Goal: Task Accomplishment & Management: Manage account settings

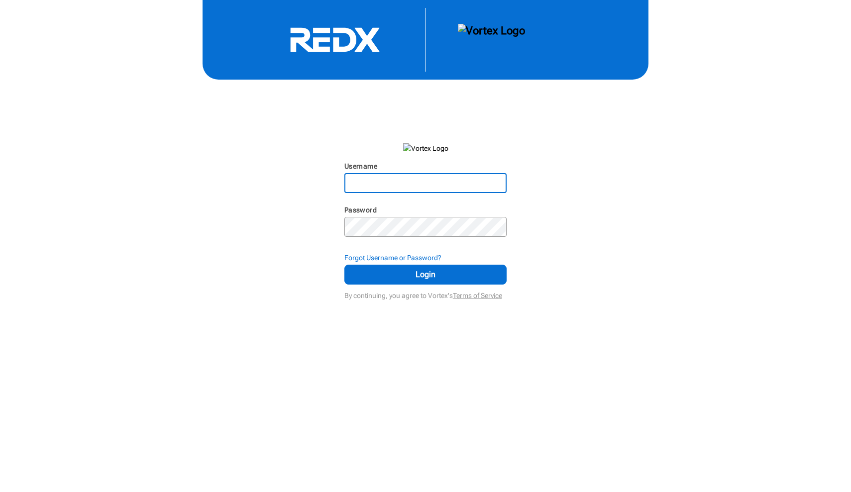
type input "[PERSON_NAME][EMAIL_ADDRESS][PERSON_NAME][DOMAIN_NAME]"
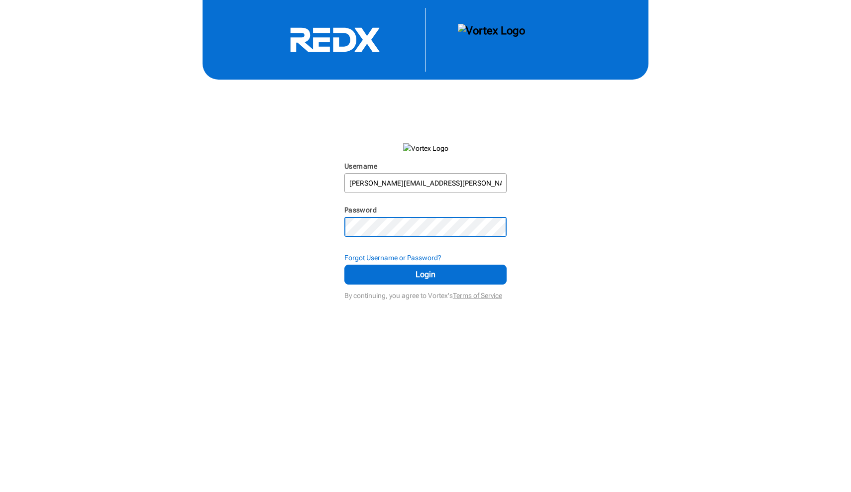
click at [426, 285] on button "Login" at bounding box center [425, 275] width 163 height 20
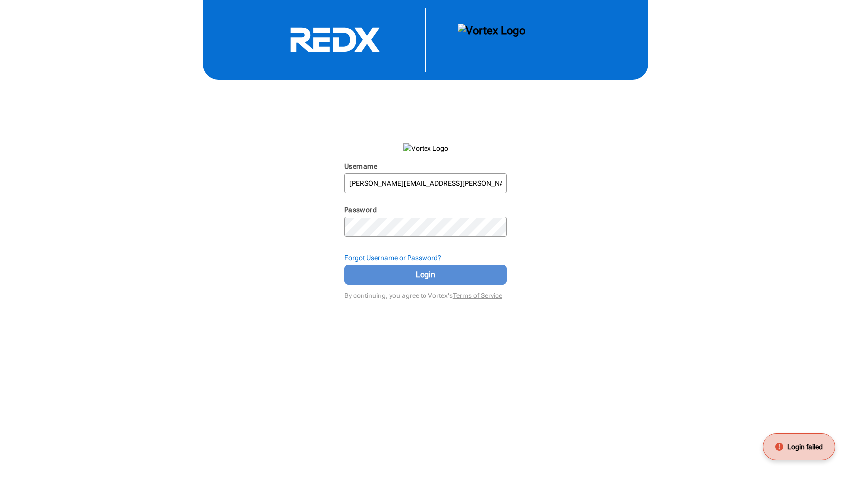
click at [415, 281] on span "Login" at bounding box center [426, 275] width 138 height 12
click at [423, 281] on span "Login" at bounding box center [426, 275] width 138 height 12
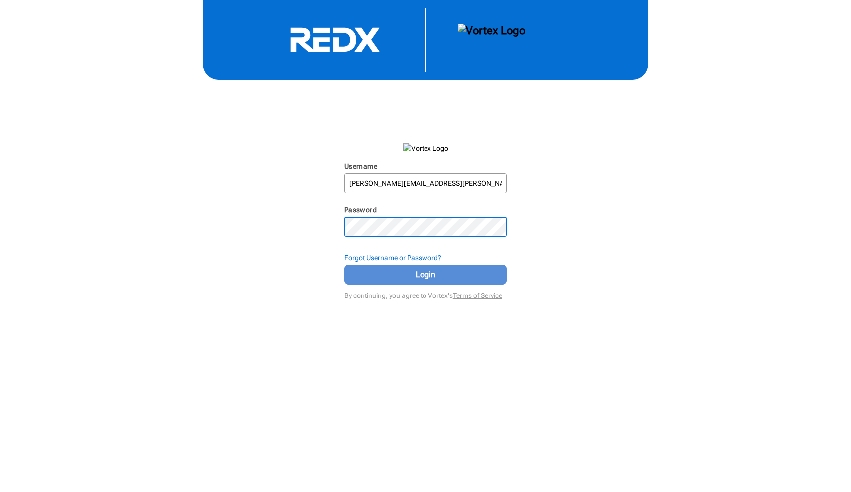
click at [415, 281] on span "Login" at bounding box center [426, 275] width 138 height 12
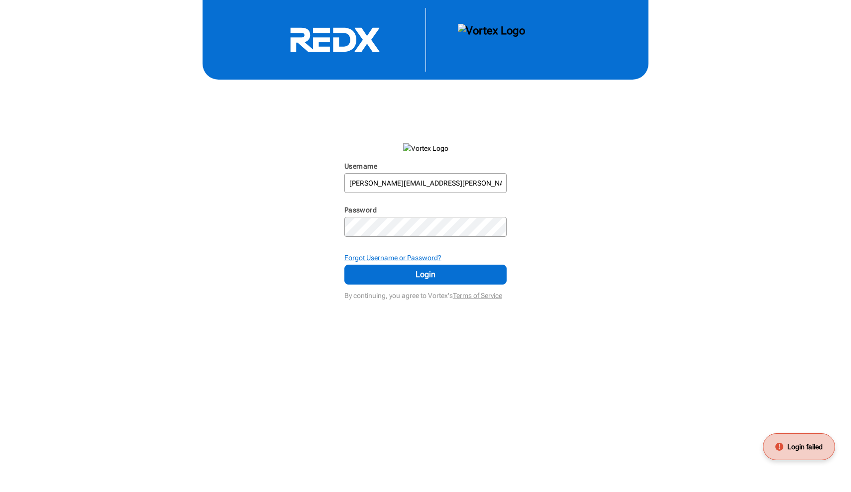
click at [420, 262] on strong "Forgot Username or Password?" at bounding box center [392, 258] width 97 height 8
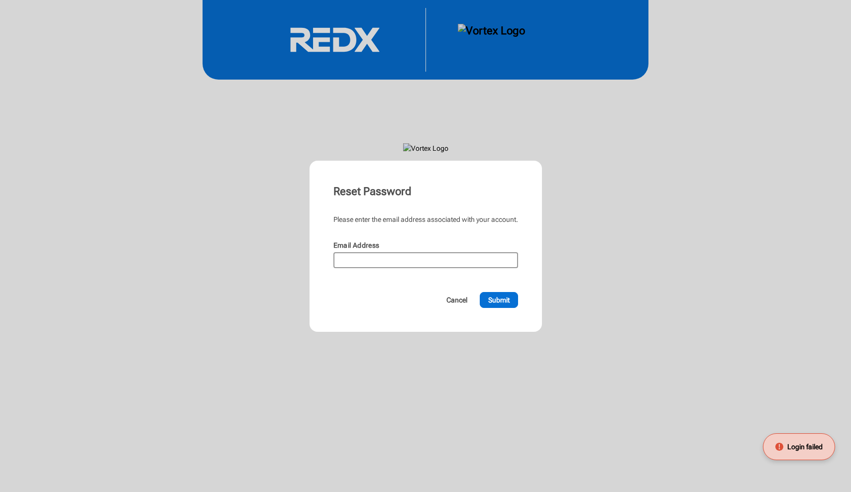
click at [405, 263] on input "Email Address" at bounding box center [426, 260] width 183 height 14
type input "[PERSON_NAME][EMAIL_ADDRESS][PERSON_NAME][DOMAIN_NAME]"
click at [494, 304] on span "Submit" at bounding box center [498, 300] width 21 height 10
